Goal: Information Seeking & Learning: Understand process/instructions

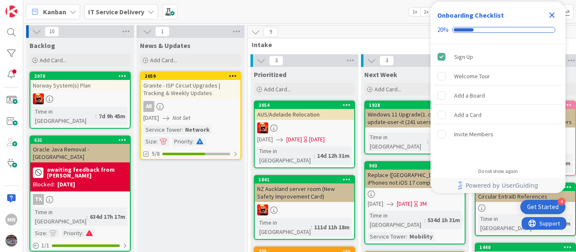
click at [552, 11] on icon "Close Checklist" at bounding box center [552, 15] width 10 height 10
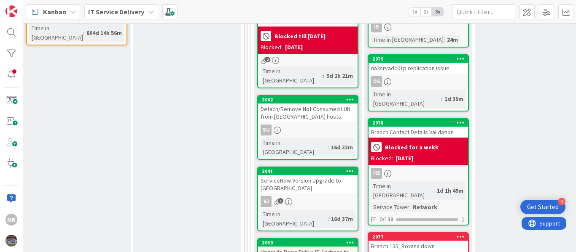
scroll to position [295, 338]
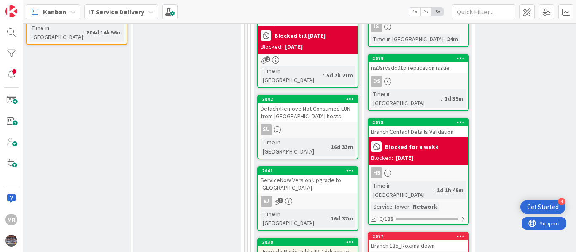
click at [331, 115] on div "2042 Detach/Remove Not Consumed LUN from ESXi hosts. SU Time in Column : 16d 33m" at bounding box center [307, 127] width 101 height 65
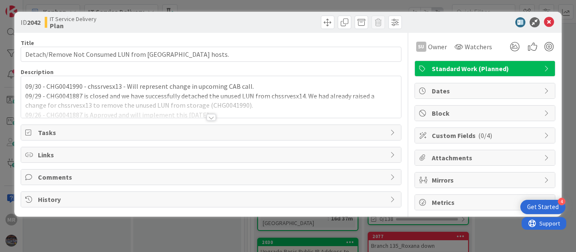
click at [210, 118] on div at bounding box center [211, 117] width 9 height 7
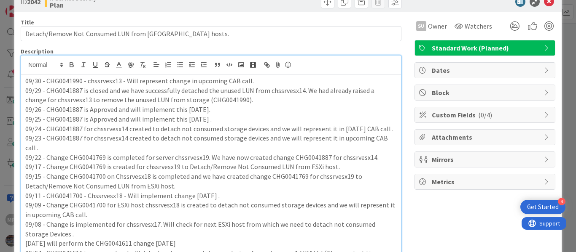
scroll to position [20, 0]
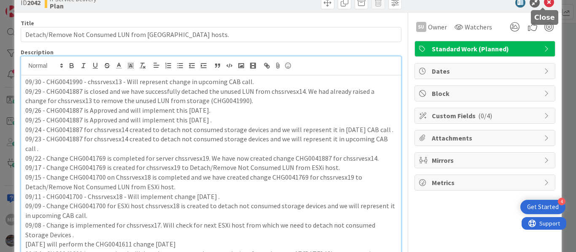
click at [544, 4] on icon at bounding box center [549, 2] width 10 height 10
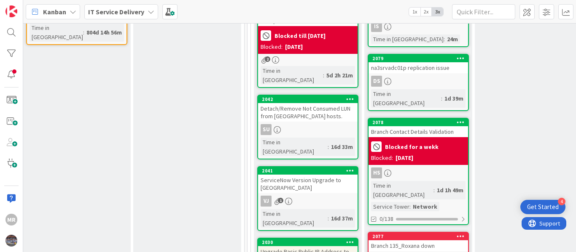
click at [304, 110] on div "Detach/Remove Not Consumed LUN from ESXi hosts." at bounding box center [307, 112] width 99 height 19
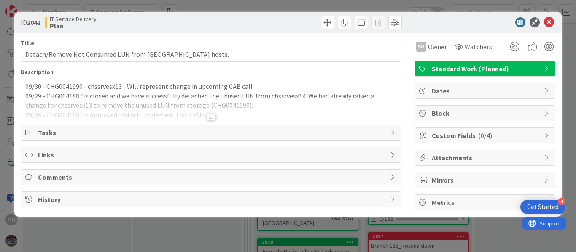
click at [213, 119] on div at bounding box center [211, 117] width 9 height 7
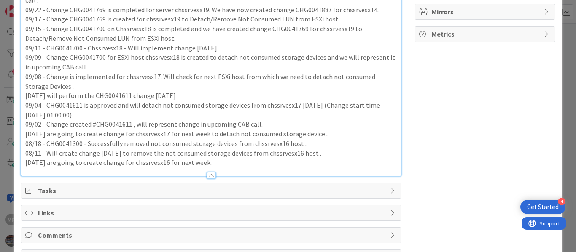
scroll to position [157, 0]
